Goal: Check status

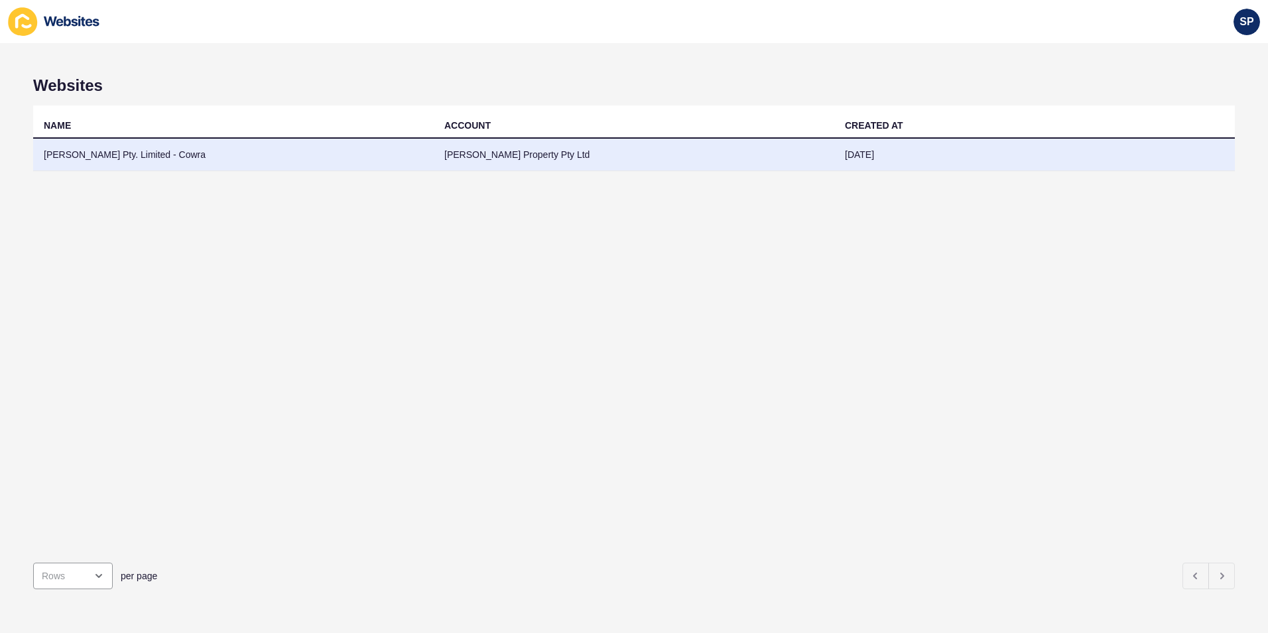
click at [53, 153] on td "[PERSON_NAME] Pty. Limited - Cowra" at bounding box center [233, 155] width 400 height 32
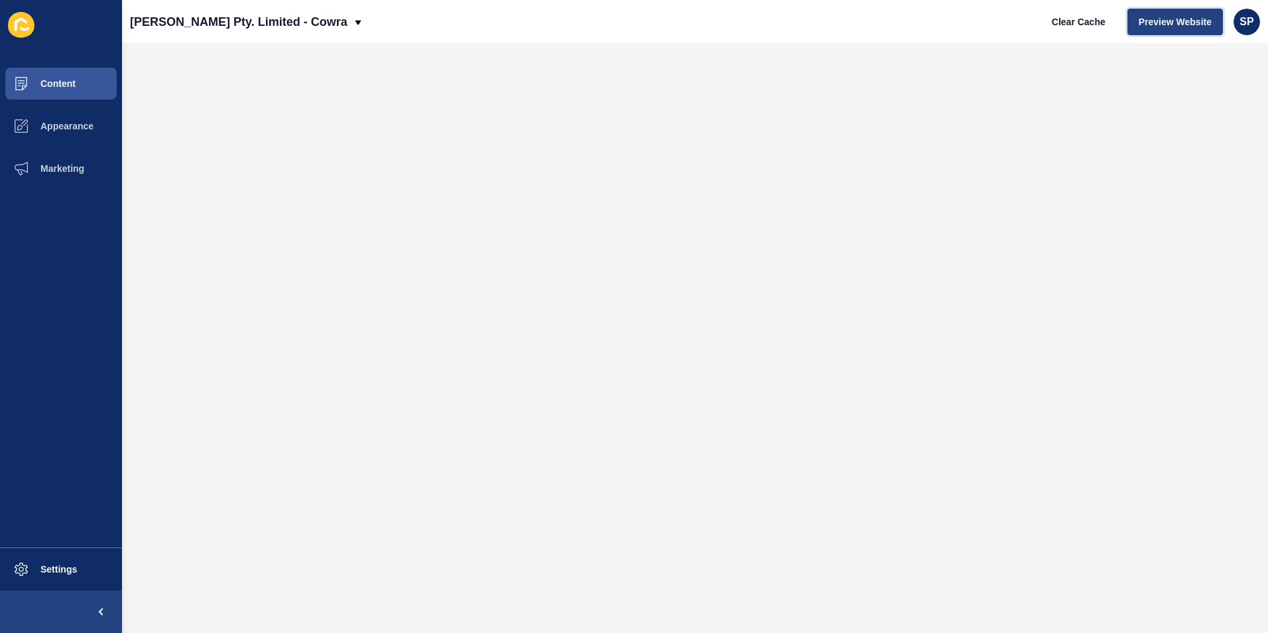
click at [1197, 30] on button "Preview Website" at bounding box center [1174, 22] width 95 height 27
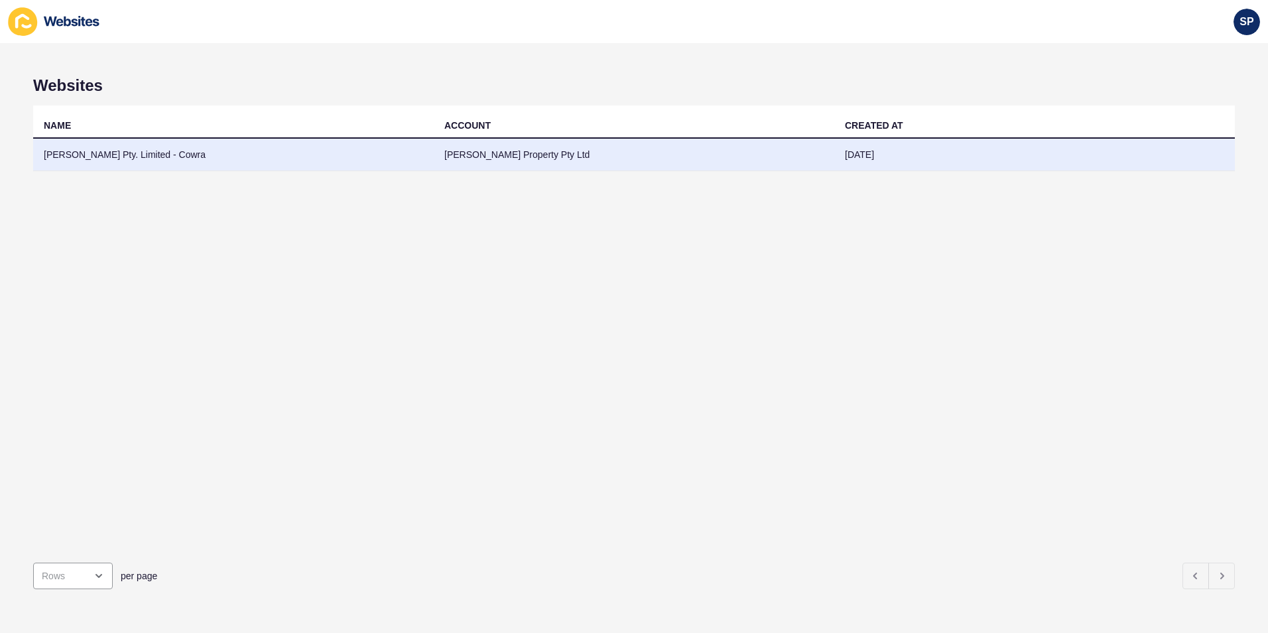
click at [69, 142] on td "[PERSON_NAME] Pty. Limited - Cowra" at bounding box center [233, 155] width 400 height 32
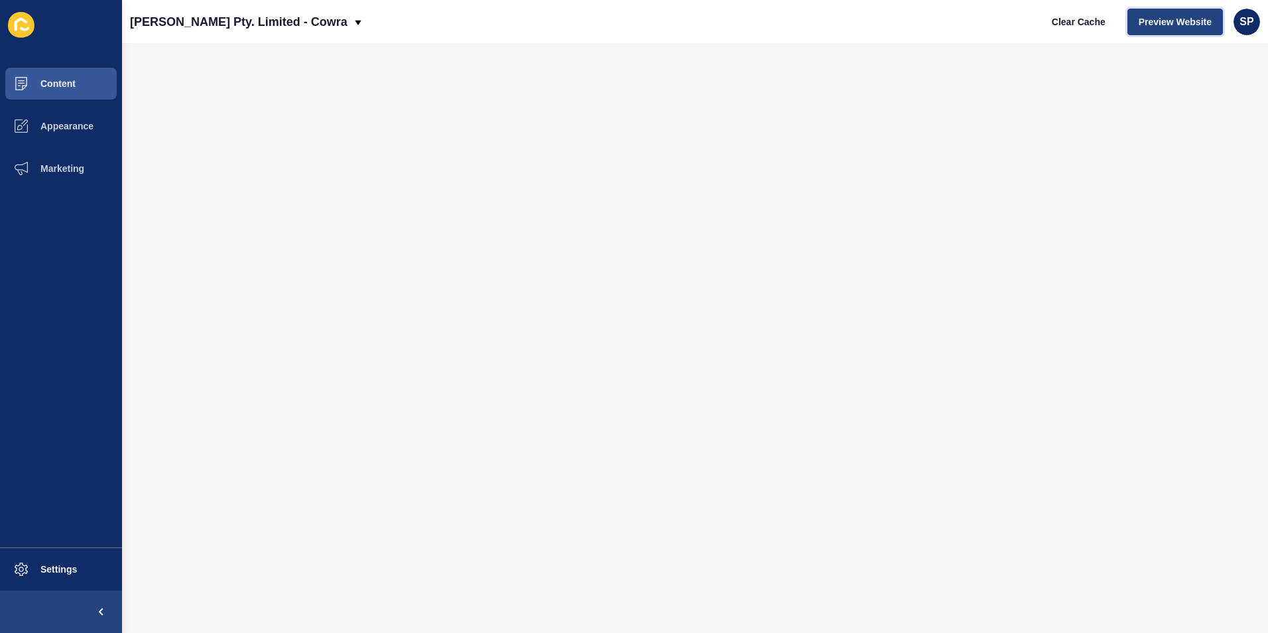
click at [1163, 21] on span "Preview Website" at bounding box center [1174, 21] width 73 height 13
click at [1159, 12] on button "Preview Website" at bounding box center [1174, 22] width 95 height 27
click at [1158, 23] on span "Preview Website" at bounding box center [1174, 21] width 73 height 13
